Goal: Communication & Community: Share content

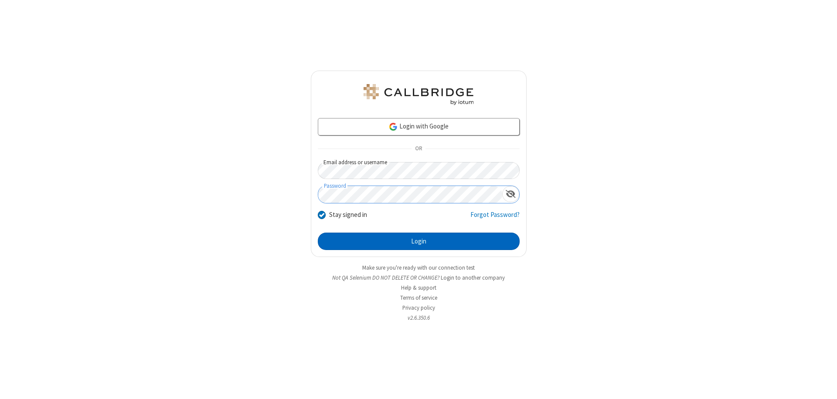
click at [419, 242] on button "Login" at bounding box center [419, 241] width 202 height 17
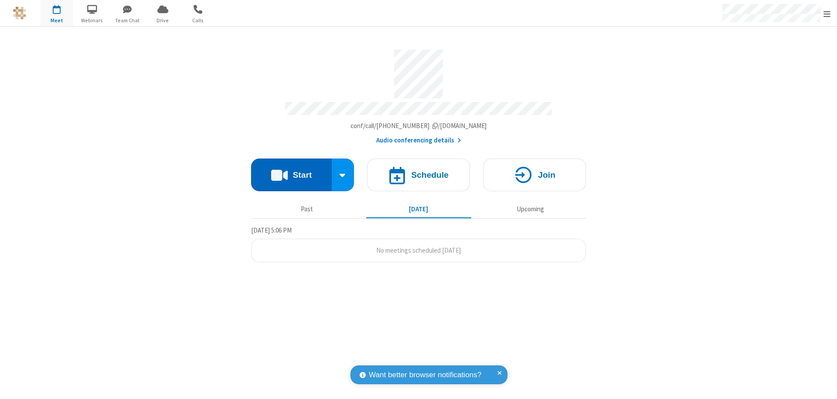
click at [291, 171] on button "Start" at bounding box center [291, 175] width 81 height 33
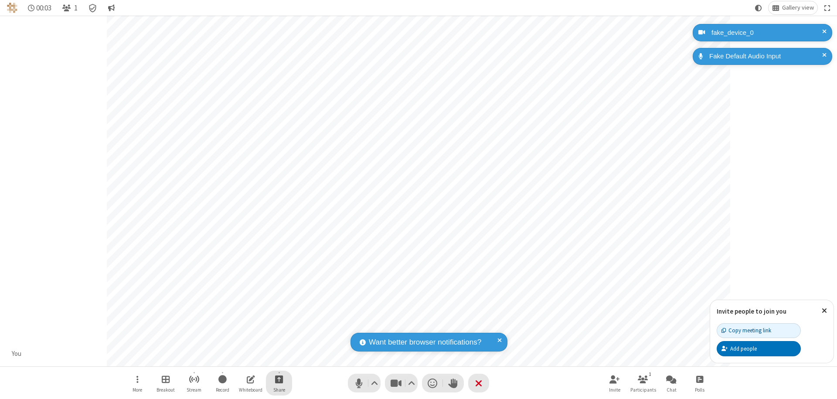
click at [279, 379] on span "Start sharing" at bounding box center [279, 379] width 8 height 11
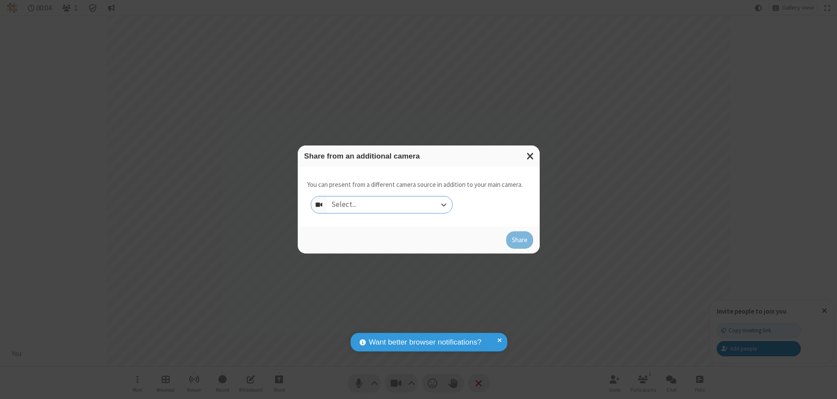
click at [389, 205] on div "Select..." at bounding box center [389, 205] width 125 height 17
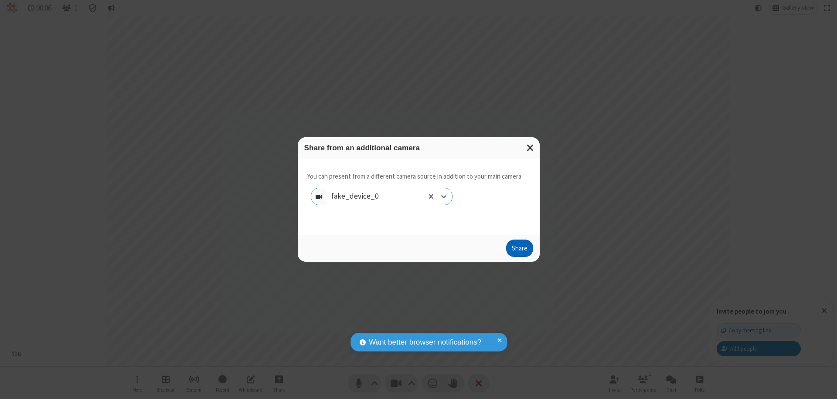
click at [519, 250] on button "Share" at bounding box center [519, 248] width 27 height 17
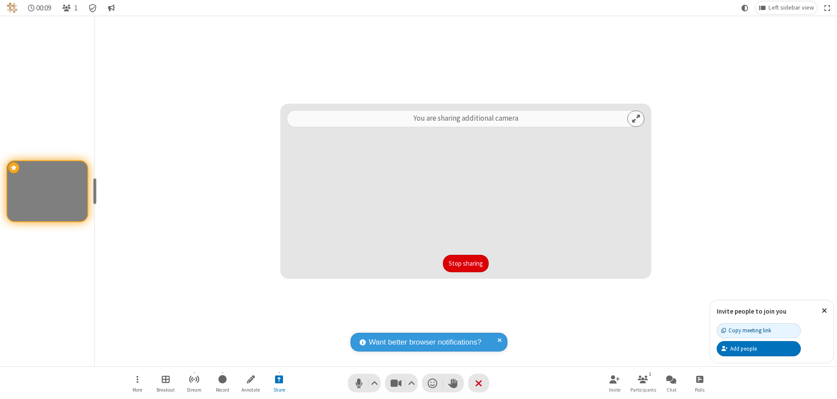
click at [466, 264] on button "Stop sharing" at bounding box center [466, 263] width 46 height 17
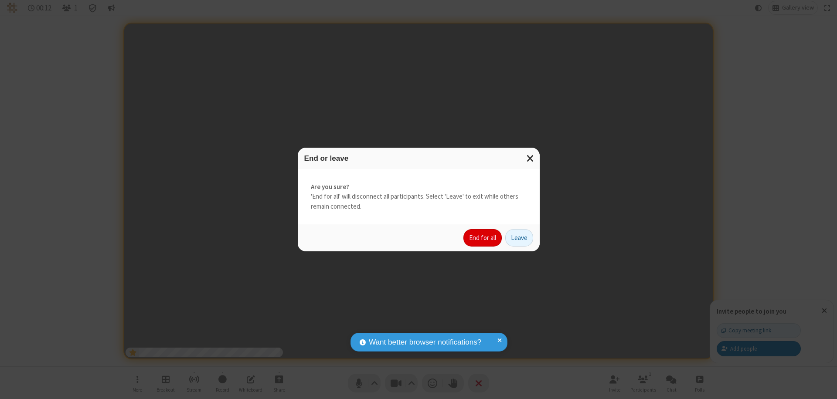
click at [483, 238] on button "End for all" at bounding box center [483, 237] width 38 height 17
